Goal: Navigation & Orientation: Find specific page/section

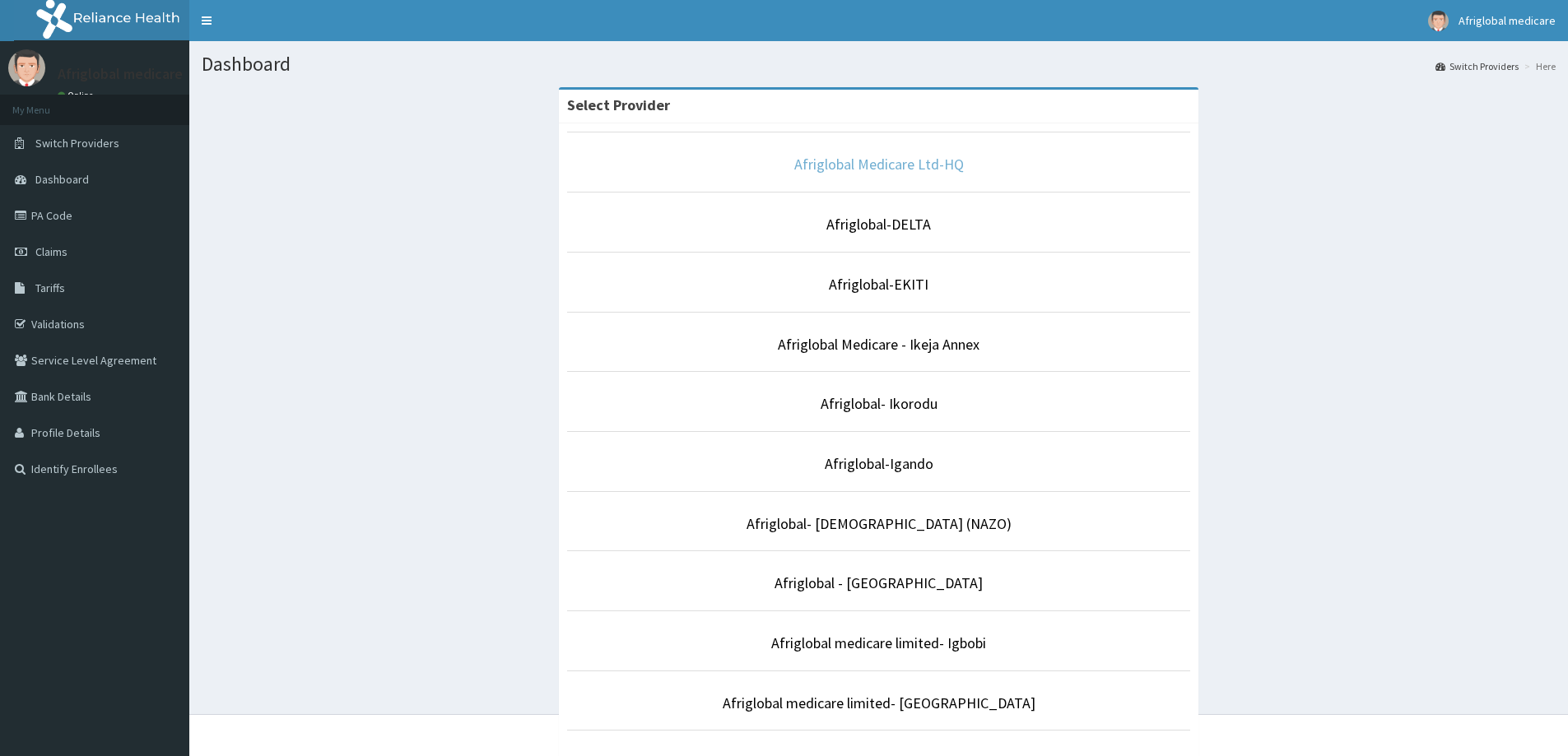
click at [927, 167] on link "Afriglobal Medicare Ltd-HQ" at bounding box center [879, 163] width 170 height 19
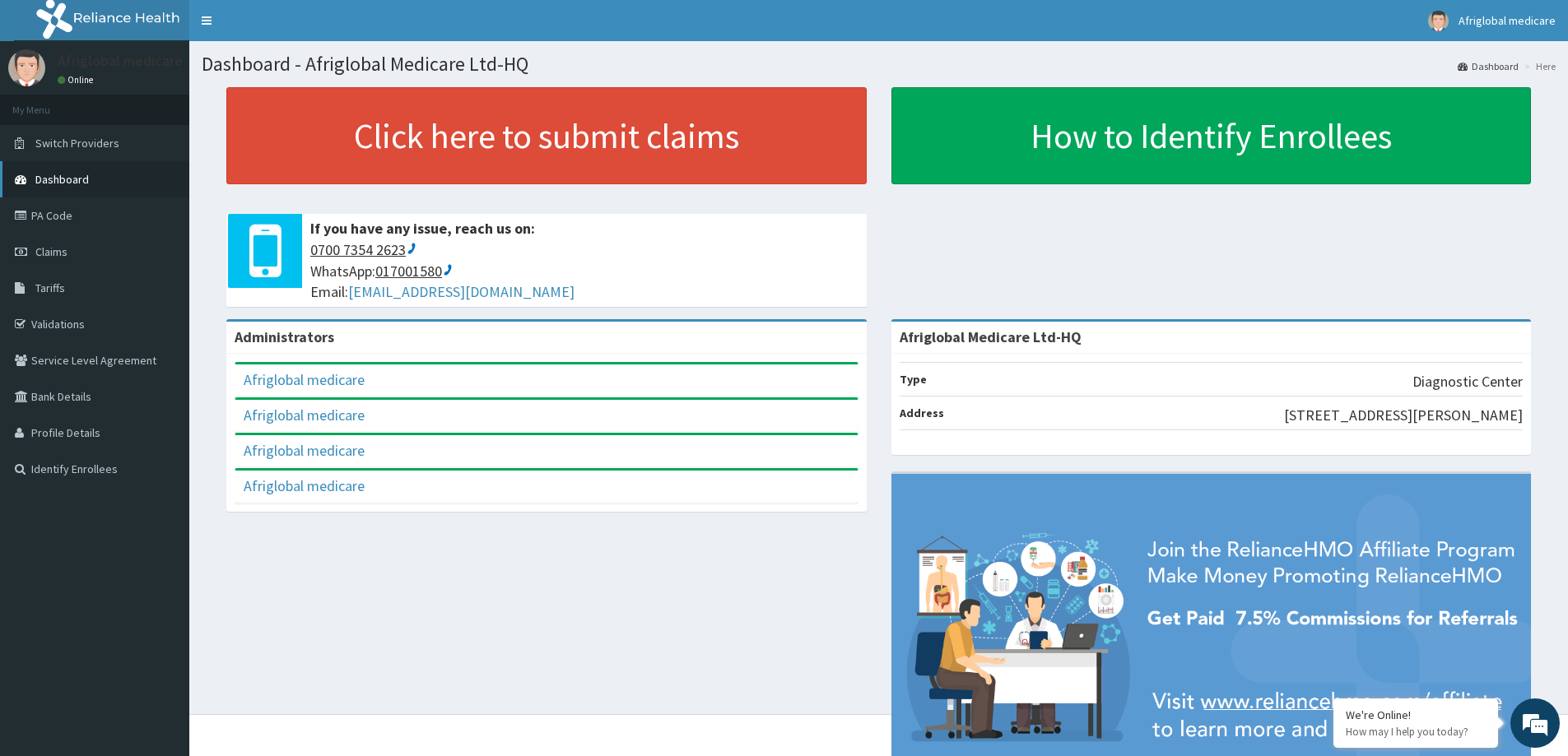
click at [60, 177] on span "Dashboard" at bounding box center [61, 179] width 53 height 14
click at [69, 206] on link "PA Code" at bounding box center [95, 216] width 190 height 36
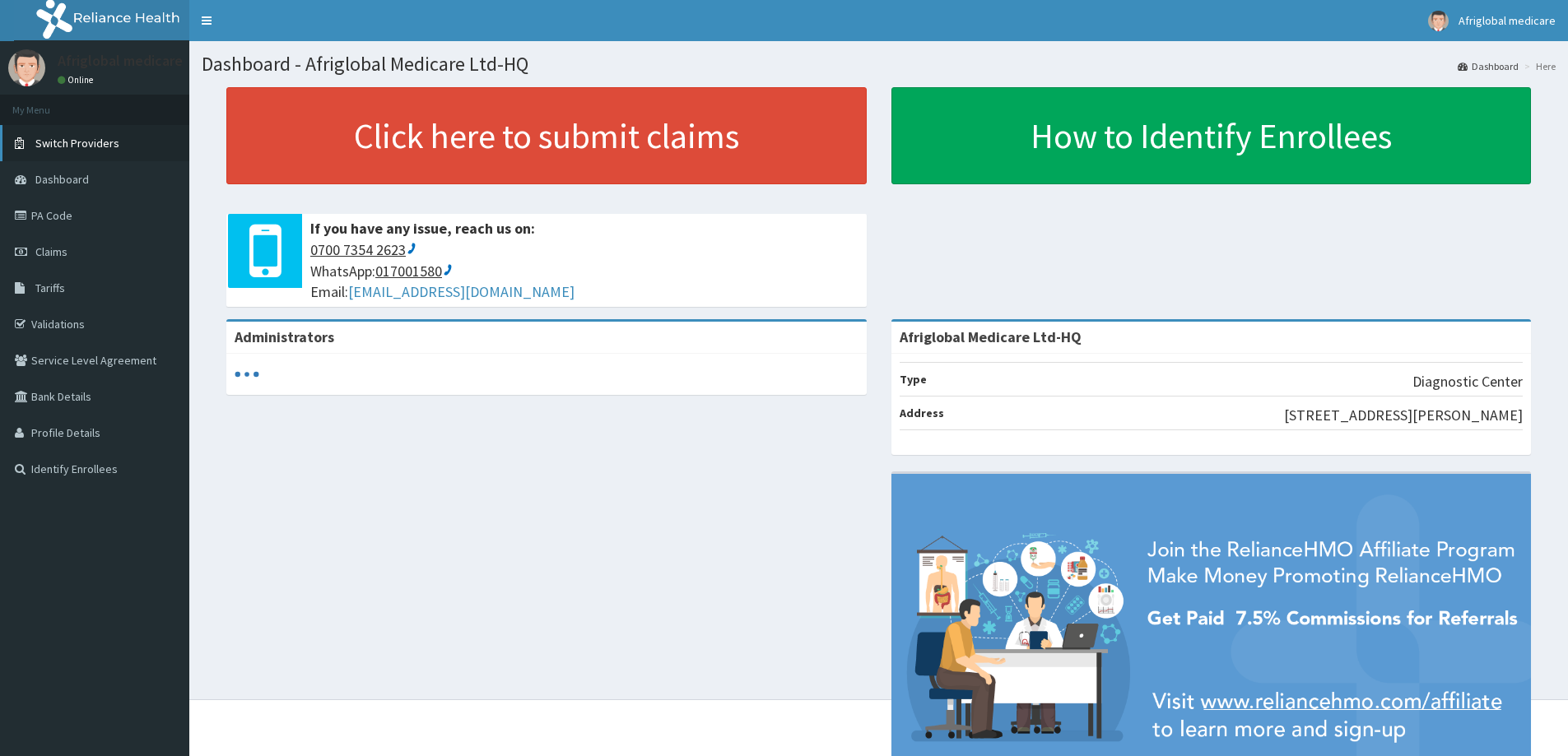
click at [76, 146] on span "Switch Providers" at bounding box center [77, 143] width 84 height 14
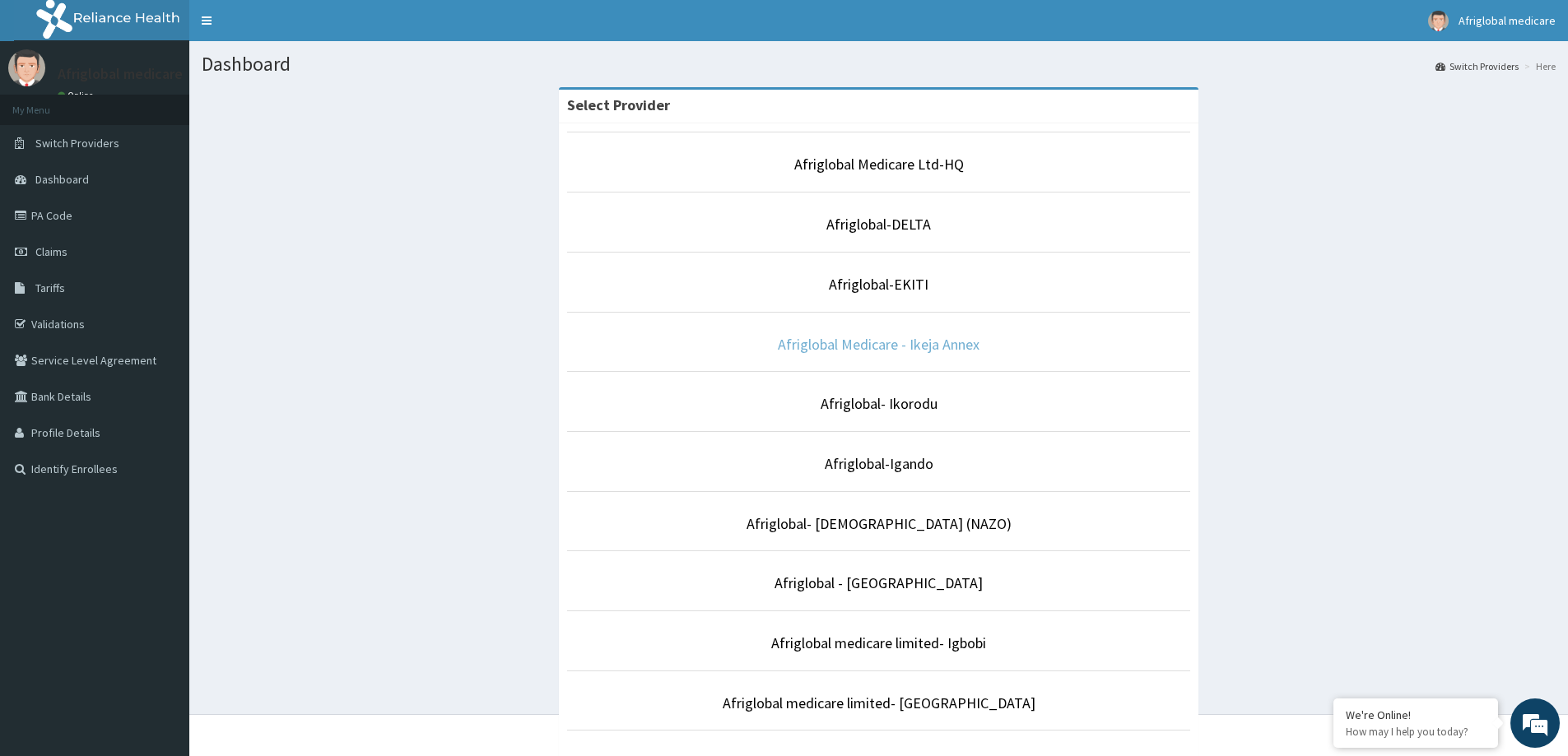
click at [933, 350] on link "Afriglobal Medicare - Ikeja Annex" at bounding box center [878, 344] width 201 height 19
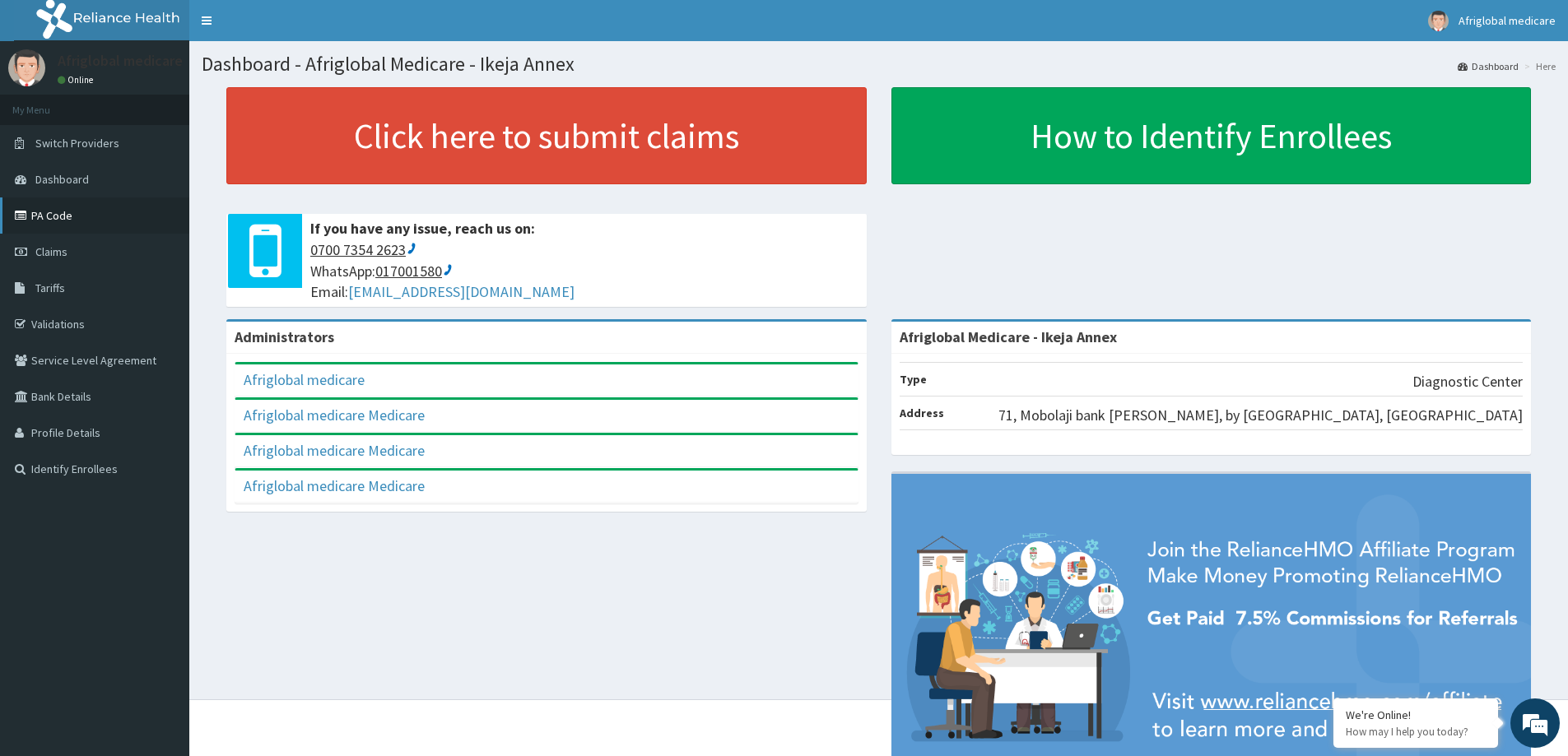
click at [70, 220] on link "PA Code" at bounding box center [95, 216] width 190 height 36
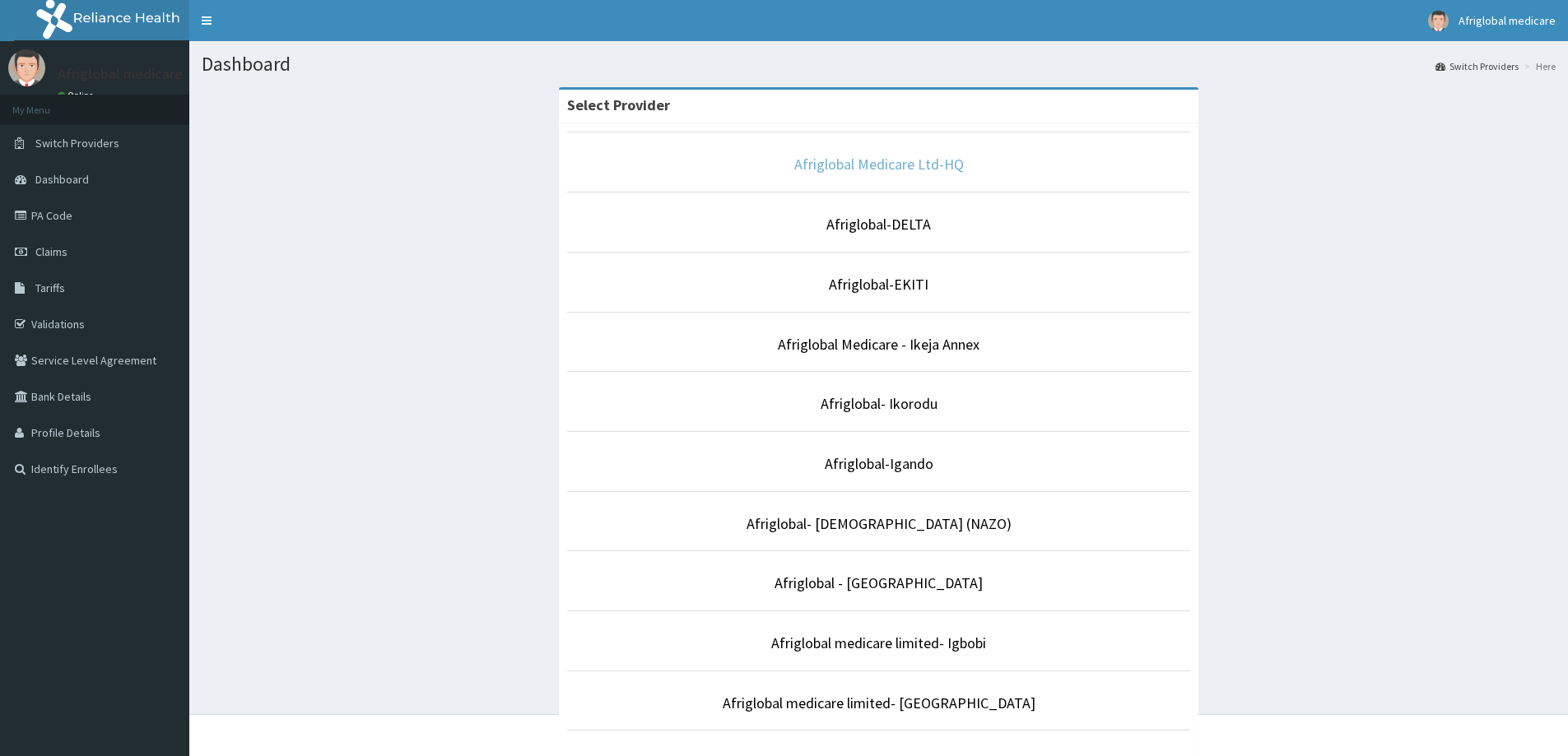
click at [879, 160] on link "Afriglobal Medicare Ltd-HQ" at bounding box center [879, 163] width 170 height 19
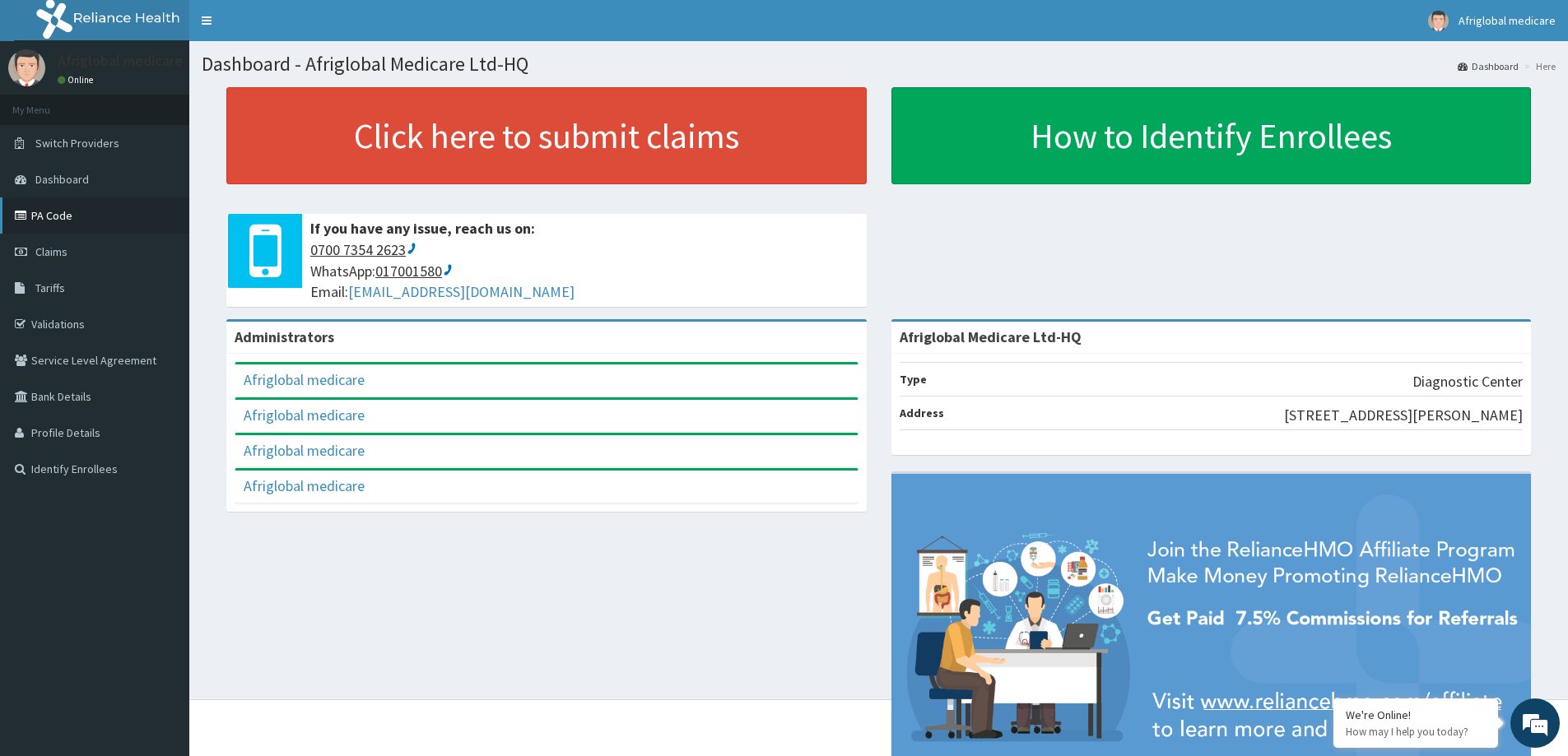
click at [73, 209] on link "PA Code" at bounding box center [95, 216] width 190 height 36
